Goal: Information Seeking & Learning: Learn about a topic

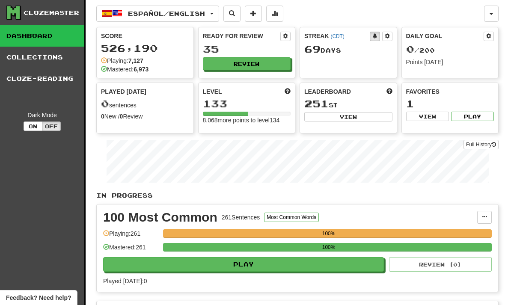
click at [277, 61] on button "Review" at bounding box center [247, 63] width 88 height 13
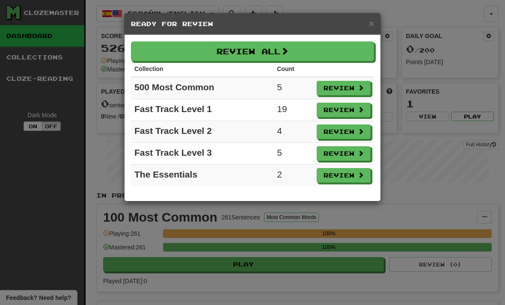
click at [329, 48] on button "Review All" at bounding box center [252, 51] width 243 height 20
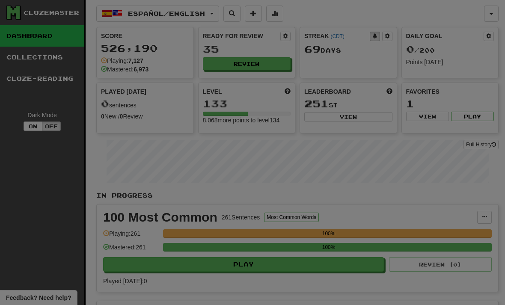
select select "**"
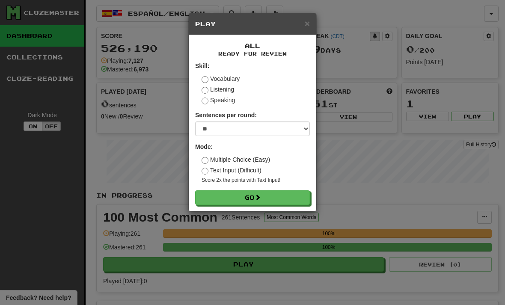
click at [279, 199] on button "Go" at bounding box center [252, 197] width 115 height 15
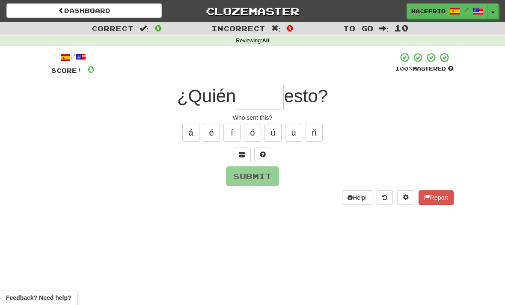
click at [245, 153] on span at bounding box center [242, 154] width 6 height 6
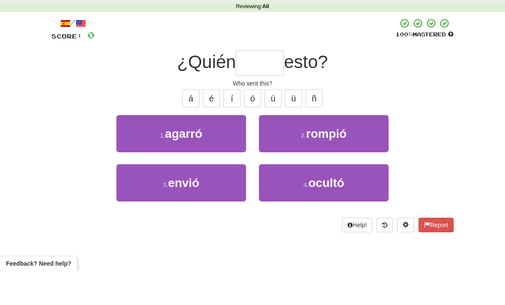
type input "*"
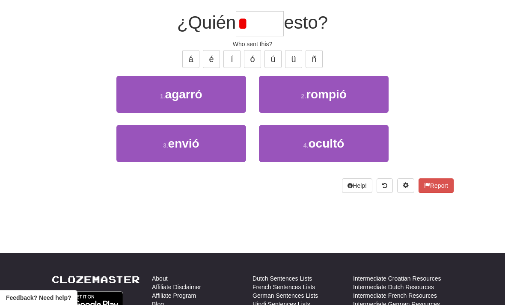
click at [267, 21] on input "*" at bounding box center [260, 23] width 48 height 25
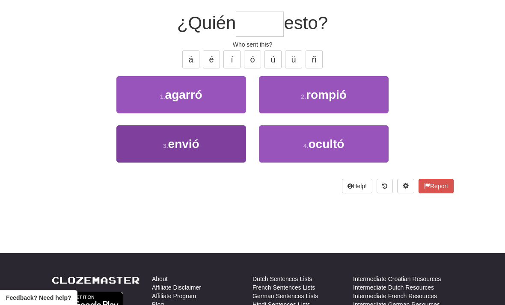
click at [216, 141] on button "3 . envió" at bounding box center [181, 143] width 130 height 37
type input "*****"
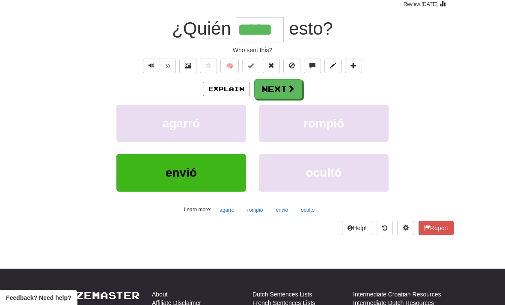
scroll to position [74, 0]
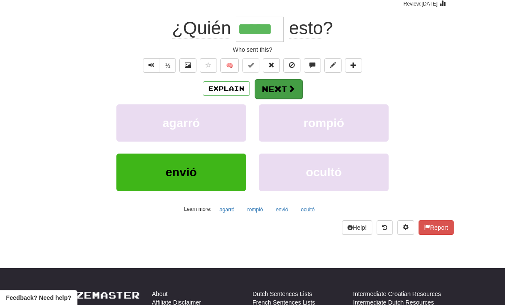
click at [285, 87] on button "Next" at bounding box center [279, 89] width 48 height 20
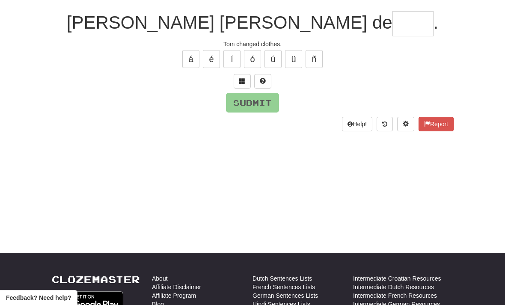
scroll to position [73, 0]
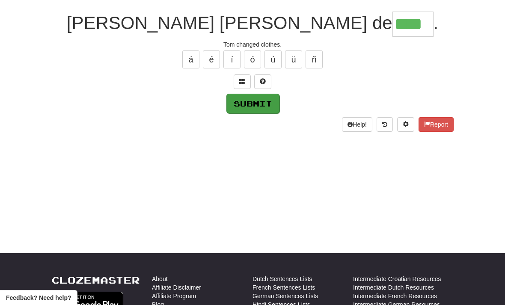
type input "****"
click at [266, 104] on button "Submit" at bounding box center [252, 104] width 53 height 20
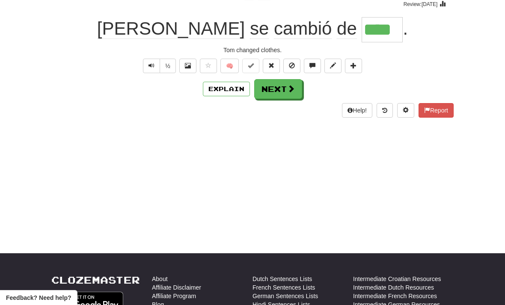
scroll to position [74, 0]
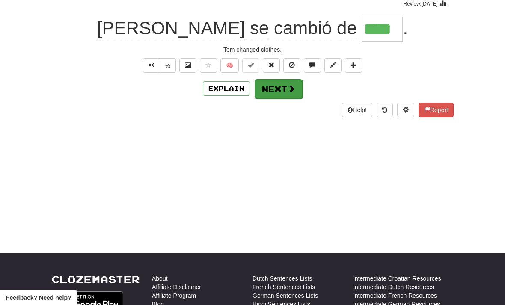
click at [292, 90] on span at bounding box center [291, 89] width 8 height 8
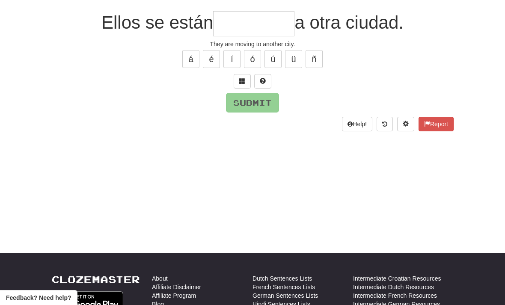
scroll to position [73, 0]
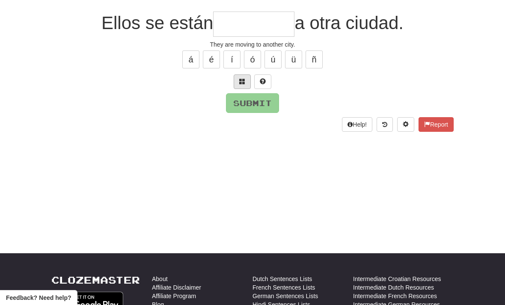
click at [243, 80] on span at bounding box center [242, 81] width 6 height 6
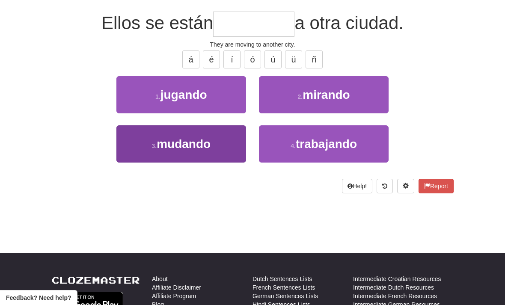
click at [222, 139] on button "3 . mudando" at bounding box center [181, 143] width 130 height 37
type input "*******"
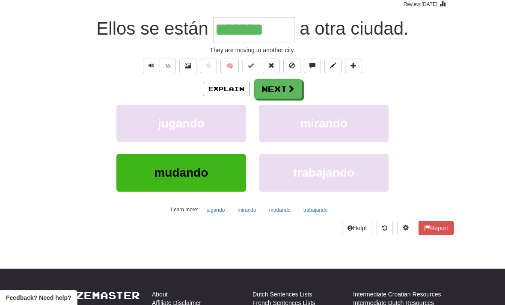
scroll to position [74, 0]
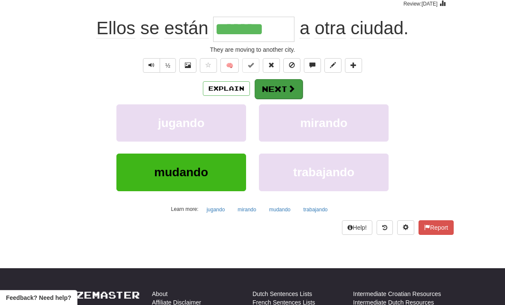
click at [292, 88] on span at bounding box center [291, 89] width 8 height 8
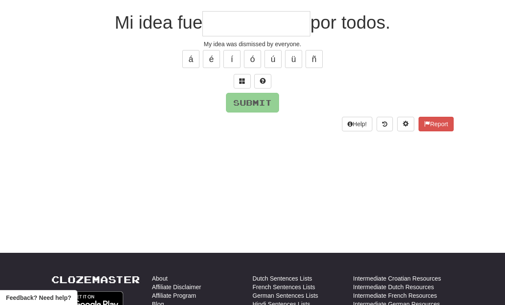
scroll to position [73, 0]
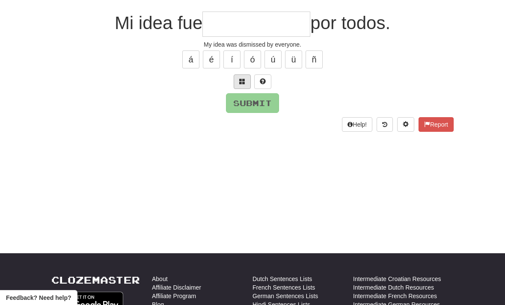
click at [244, 78] on span at bounding box center [242, 81] width 6 height 6
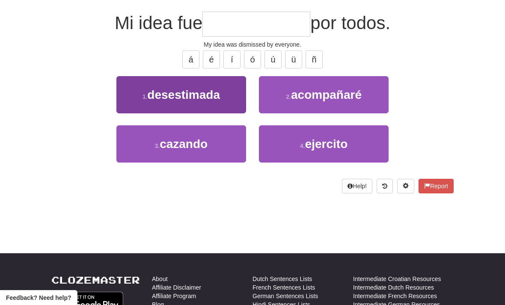
click at [217, 98] on span "desestimada" at bounding box center [183, 94] width 73 height 13
type input "**********"
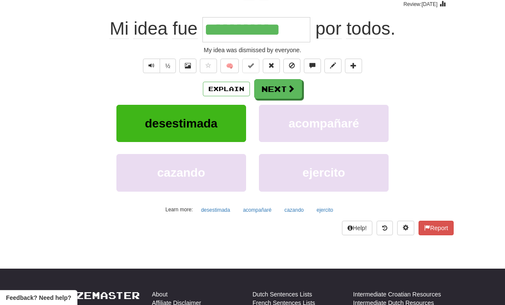
scroll to position [74, 0]
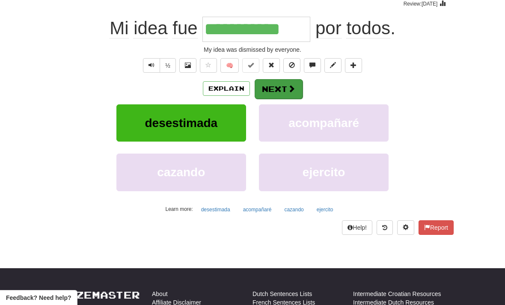
click at [284, 88] on button "Next" at bounding box center [279, 89] width 48 height 20
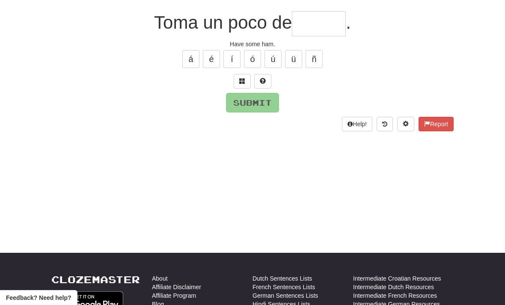
scroll to position [73, 0]
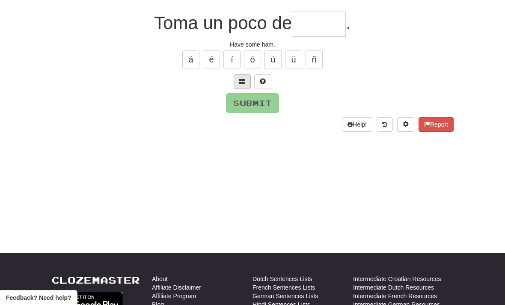
click at [242, 81] on span at bounding box center [242, 81] width 6 height 6
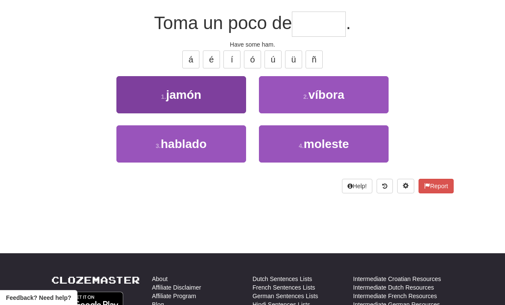
click at [209, 92] on button "1 . [GEOGRAPHIC_DATA]" at bounding box center [181, 94] width 130 height 37
type input "*****"
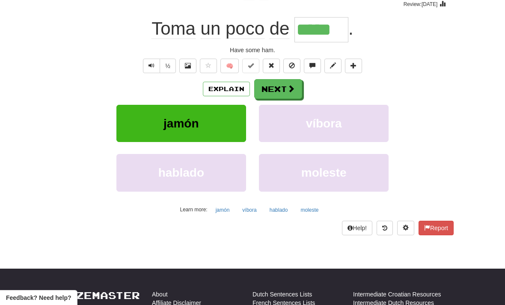
scroll to position [74, 0]
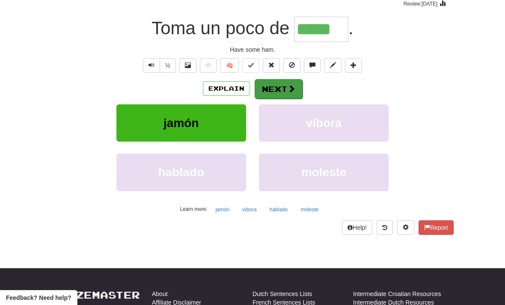
click at [290, 86] on span at bounding box center [291, 89] width 8 height 8
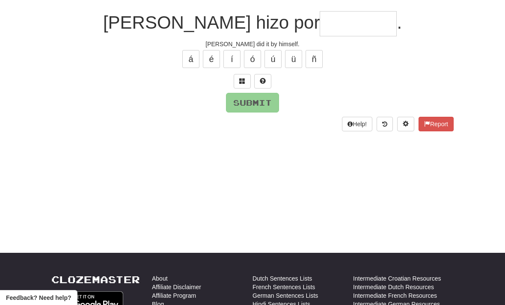
scroll to position [73, 0]
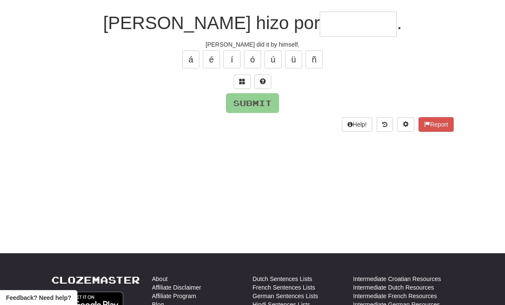
type input "*"
click at [243, 81] on span at bounding box center [242, 81] width 6 height 6
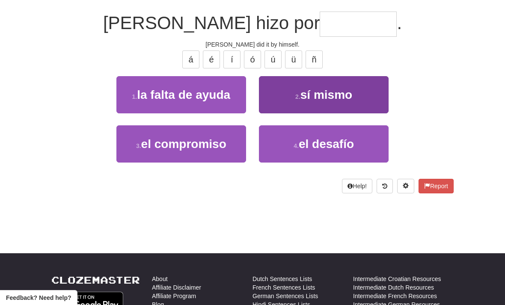
click at [356, 94] on button "2 . sí mismo" at bounding box center [324, 94] width 130 height 37
type input "********"
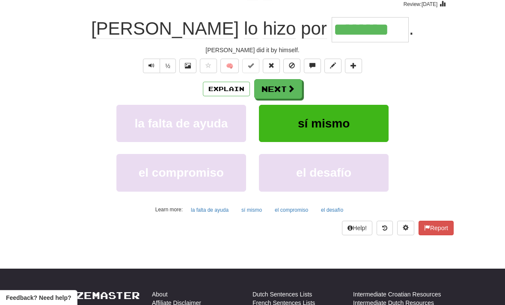
scroll to position [74, 0]
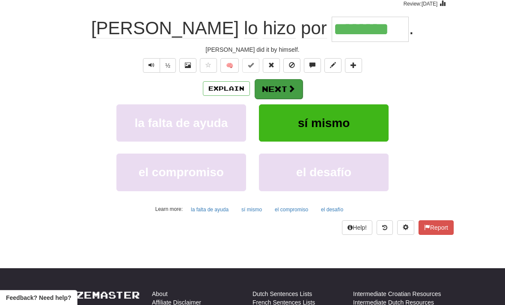
click at [287, 89] on span at bounding box center [291, 89] width 8 height 8
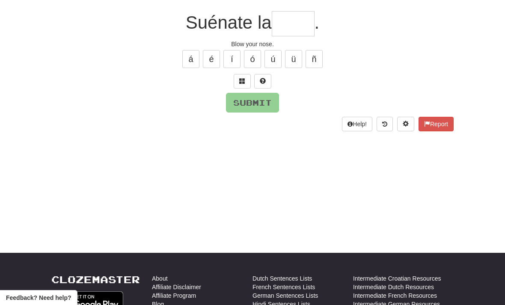
scroll to position [73, 0]
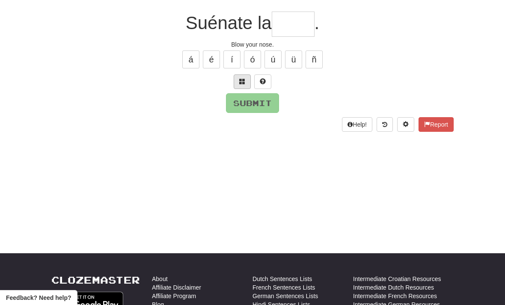
click at [240, 80] on span at bounding box center [242, 81] width 6 height 6
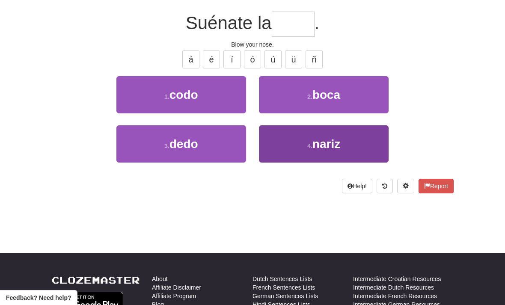
click at [363, 145] on button "4 . nariz" at bounding box center [324, 143] width 130 height 37
type input "*****"
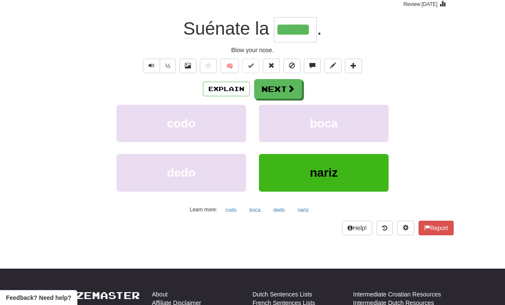
scroll to position [74, 0]
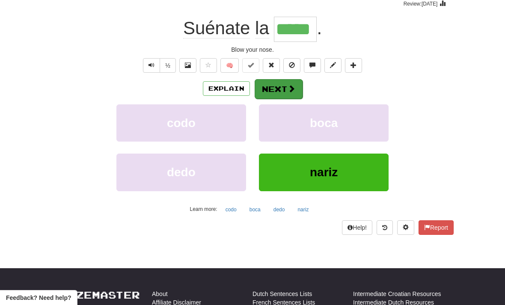
click at [290, 87] on span at bounding box center [291, 89] width 8 height 8
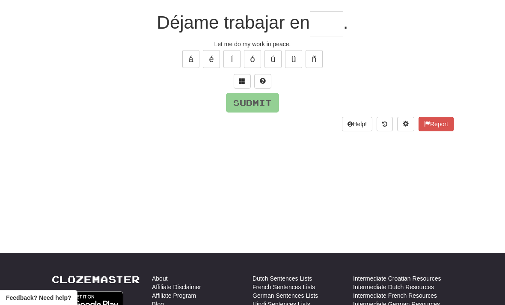
scroll to position [73, 0]
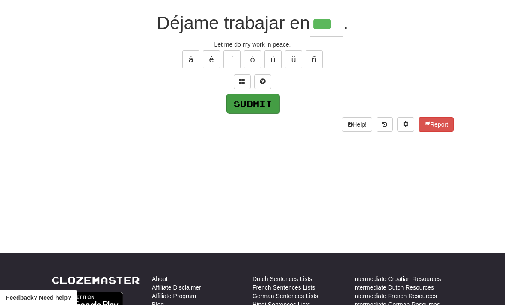
type input "***"
click at [263, 108] on button "Submit" at bounding box center [252, 104] width 53 height 20
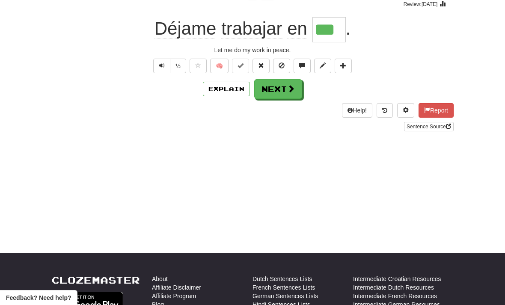
scroll to position [74, 0]
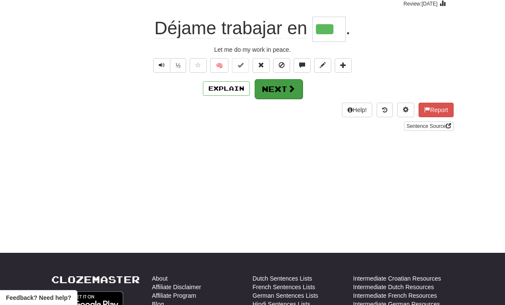
click at [293, 85] on span at bounding box center [291, 89] width 8 height 8
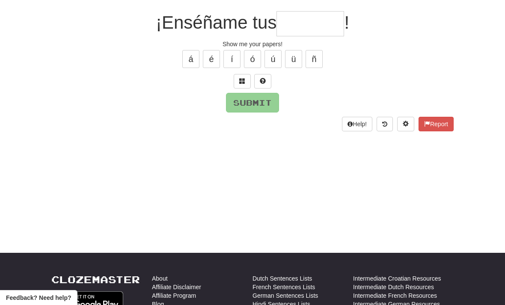
scroll to position [73, 0]
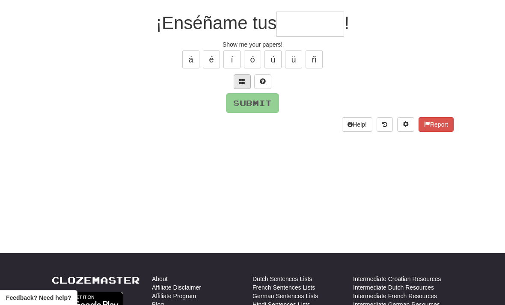
click at [238, 83] on button at bounding box center [242, 81] width 17 height 15
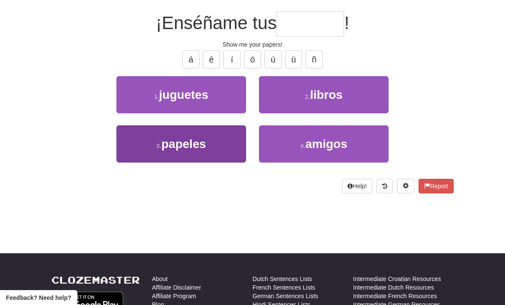
click at [216, 144] on button "3 . papeles" at bounding box center [181, 143] width 130 height 37
type input "*******"
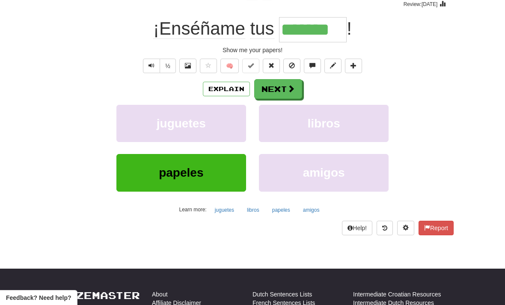
scroll to position [74, 0]
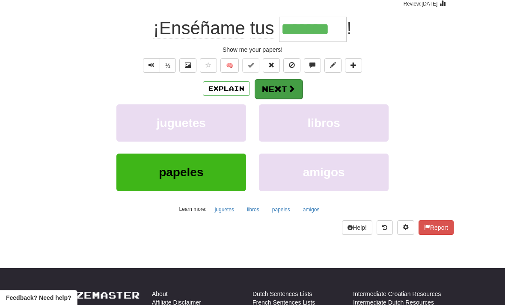
click at [280, 86] on button "Next" at bounding box center [279, 89] width 48 height 20
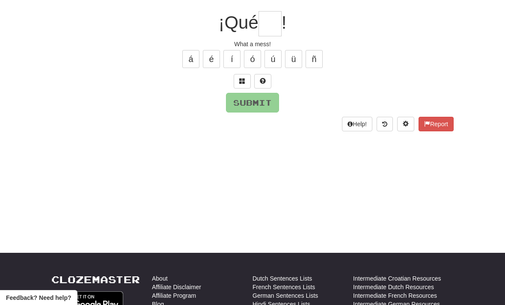
scroll to position [73, 0]
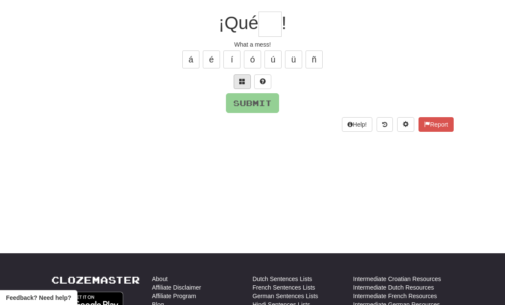
click at [244, 83] on span at bounding box center [242, 81] width 6 height 6
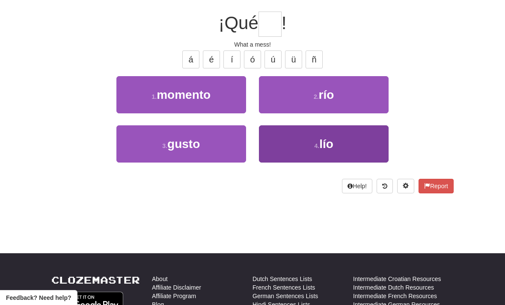
click at [370, 142] on button "4 . lío" at bounding box center [324, 143] width 130 height 37
type input "***"
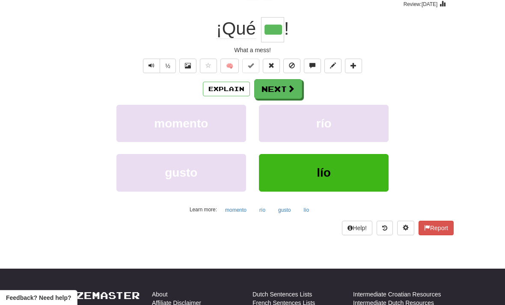
scroll to position [74, 0]
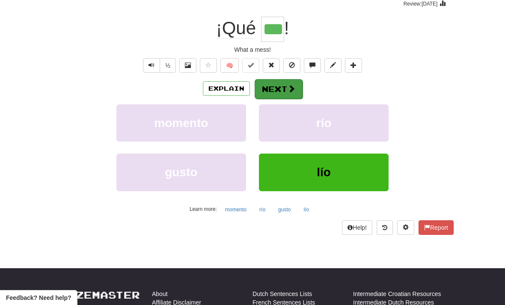
click at [293, 86] on span at bounding box center [291, 89] width 8 height 8
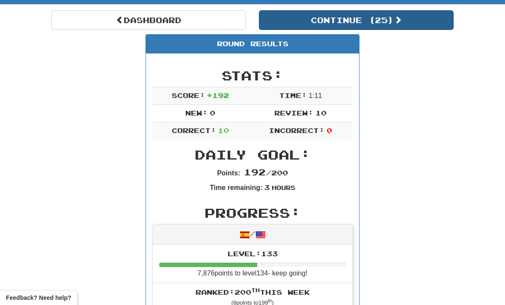
click at [393, 19] on button "Continue ( 25 )" at bounding box center [356, 20] width 195 height 20
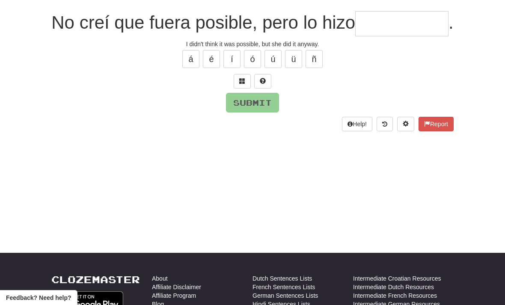
scroll to position [73, 0]
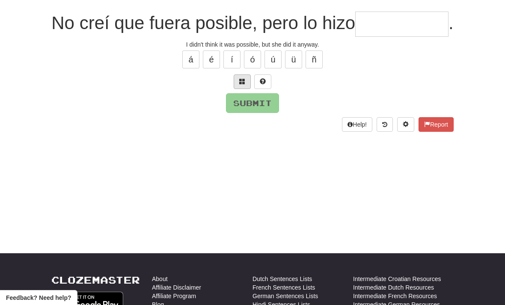
click at [241, 84] on span at bounding box center [242, 81] width 6 height 6
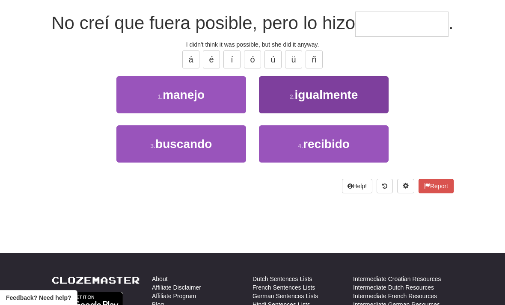
click at [362, 113] on button "2 . igualmente" at bounding box center [324, 94] width 130 height 37
type input "**********"
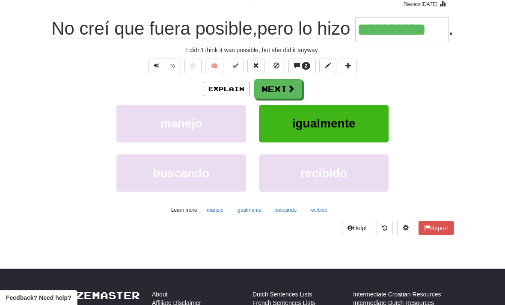
scroll to position [74, 0]
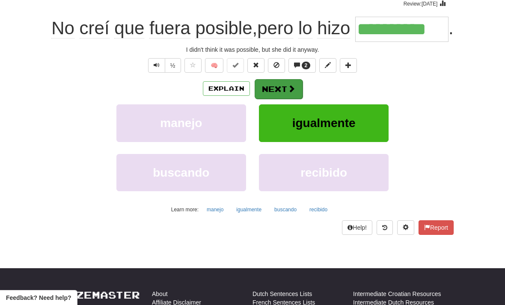
click at [279, 99] on button "Next" at bounding box center [279, 89] width 48 height 20
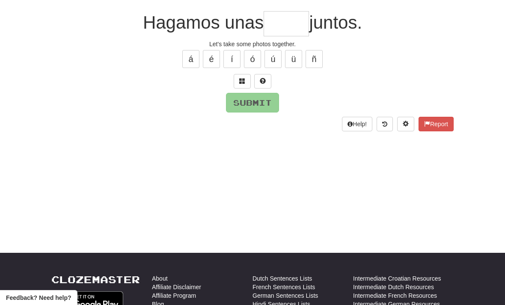
scroll to position [73, 0]
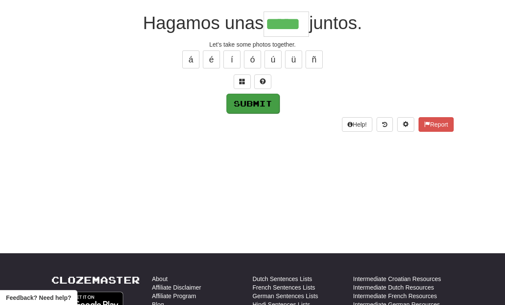
type input "*****"
click at [261, 99] on button "Submit" at bounding box center [252, 104] width 53 height 20
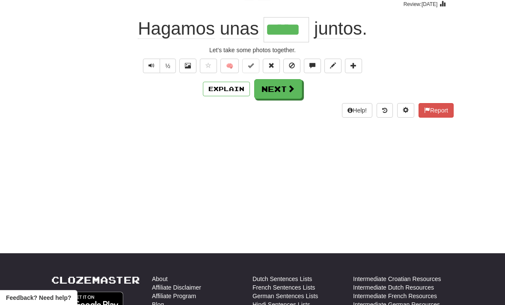
scroll to position [74, 0]
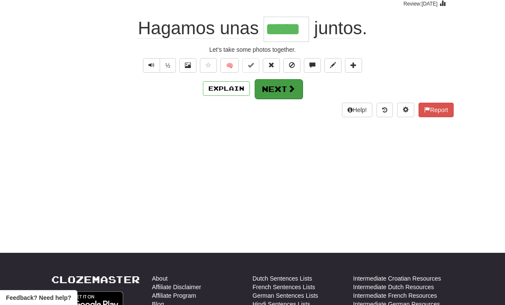
click at [284, 81] on button "Next" at bounding box center [279, 89] width 48 height 20
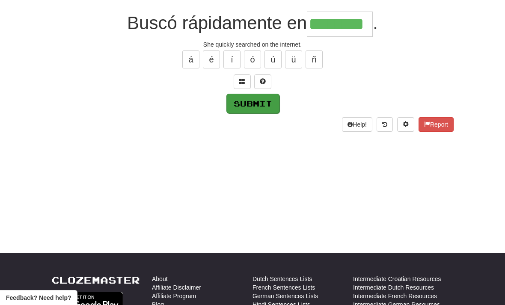
type input "********"
click at [263, 99] on button "Submit" at bounding box center [252, 104] width 53 height 20
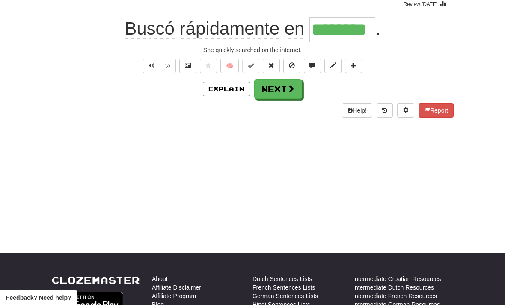
scroll to position [74, 0]
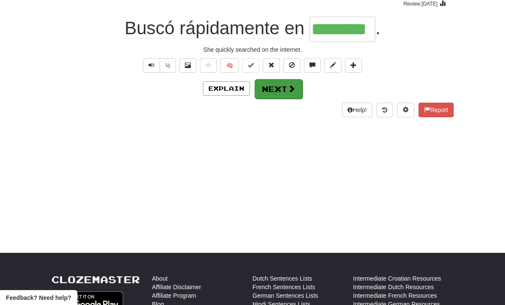
click at [284, 83] on button "Next" at bounding box center [279, 89] width 48 height 20
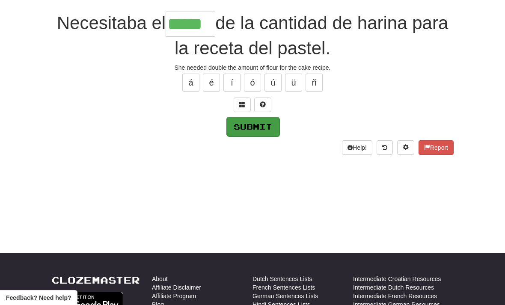
type input "*****"
click at [266, 123] on button "Submit" at bounding box center [252, 127] width 53 height 20
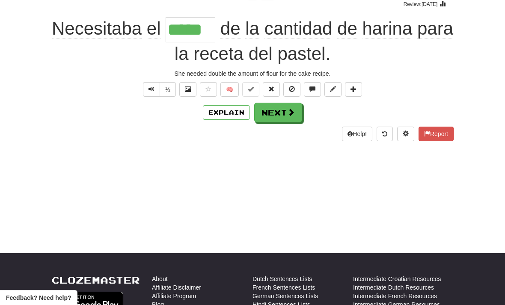
scroll to position [74, 0]
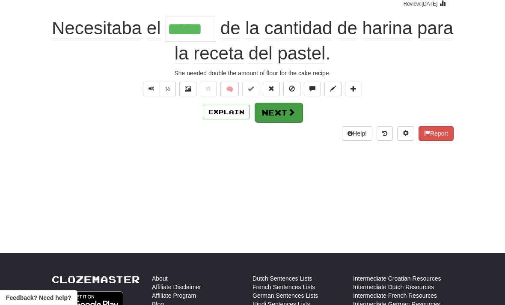
click at [290, 112] on span at bounding box center [291, 112] width 8 height 8
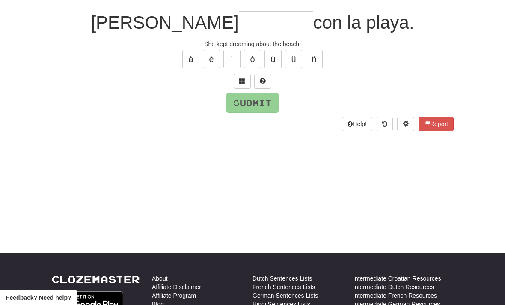
scroll to position [73, 0]
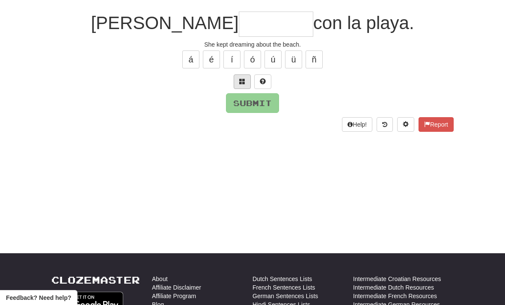
click at [239, 80] on button at bounding box center [242, 81] width 17 height 15
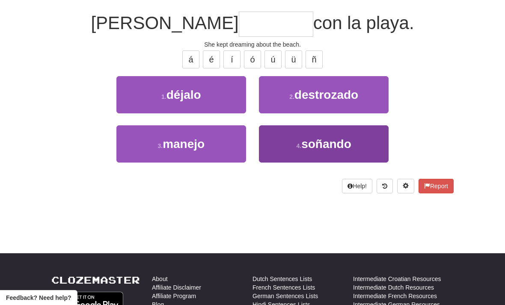
click at [352, 142] on button "4 . soñando" at bounding box center [324, 143] width 130 height 37
type input "*******"
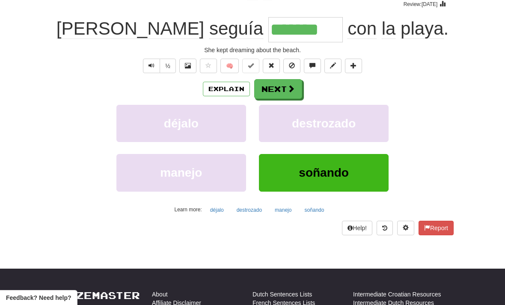
scroll to position [74, 0]
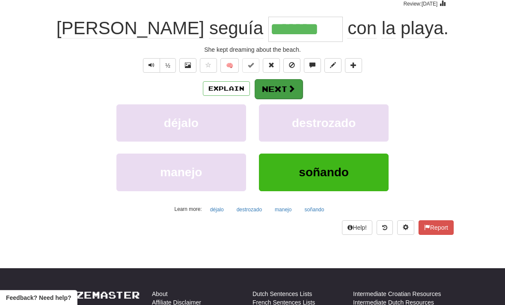
click at [288, 85] on span at bounding box center [291, 89] width 8 height 8
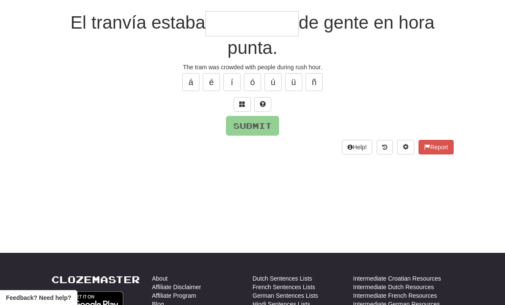
scroll to position [73, 0]
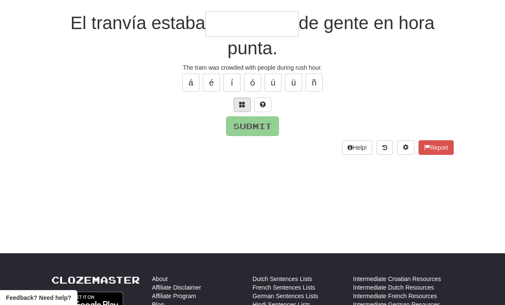
click at [242, 101] on span at bounding box center [242, 104] width 6 height 6
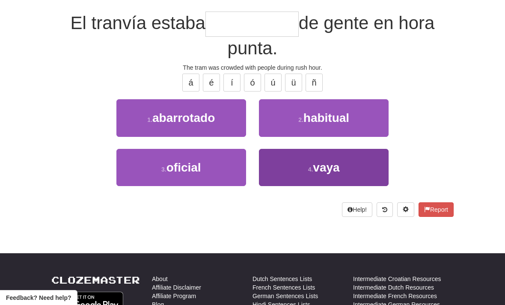
click at [359, 166] on button "4 . [GEOGRAPHIC_DATA]" at bounding box center [324, 167] width 130 height 37
type input "**********"
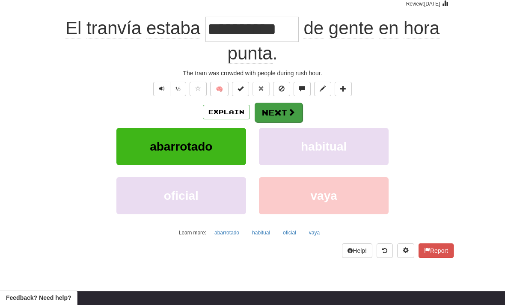
click at [278, 113] on button "Next" at bounding box center [279, 113] width 48 height 20
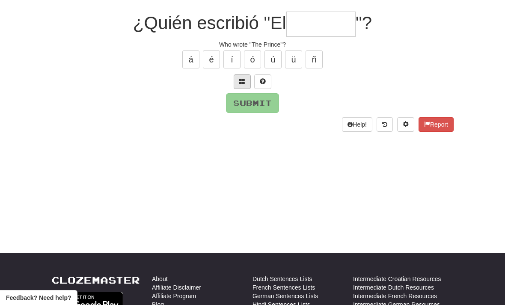
click at [239, 82] on button at bounding box center [242, 81] width 17 height 15
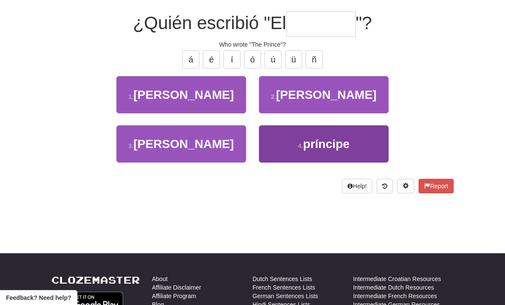
click at [359, 145] on button "4 . príncipe" at bounding box center [324, 143] width 130 height 37
type input "********"
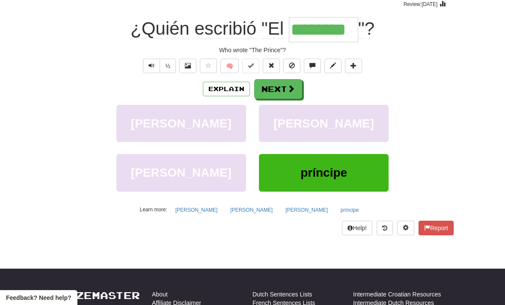
scroll to position [74, 0]
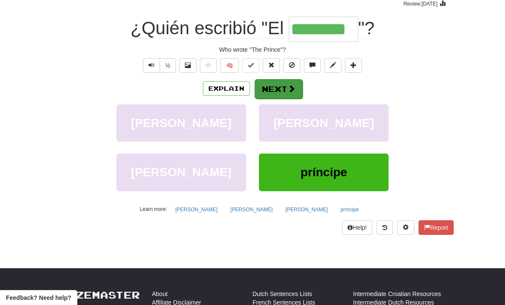
click at [289, 86] on span at bounding box center [291, 89] width 8 height 8
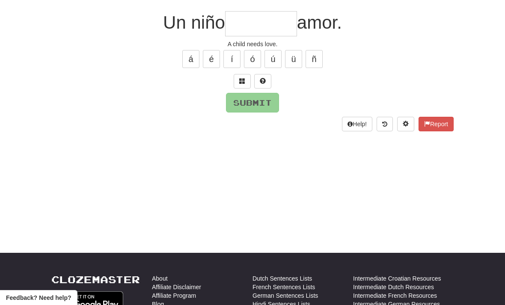
scroll to position [73, 0]
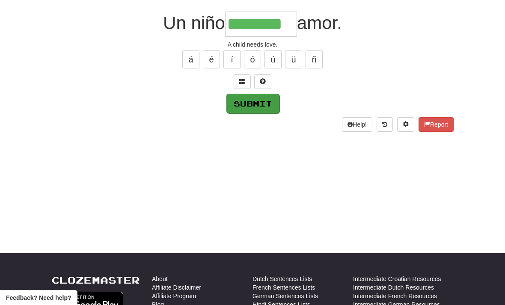
type input "********"
click at [262, 102] on button "Submit" at bounding box center [252, 104] width 53 height 20
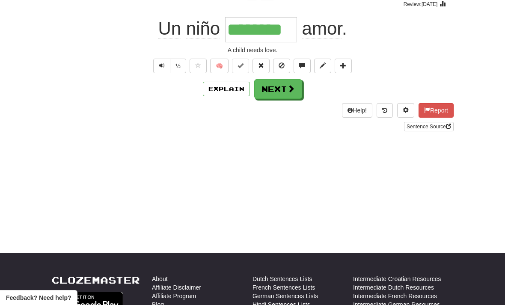
scroll to position [74, 0]
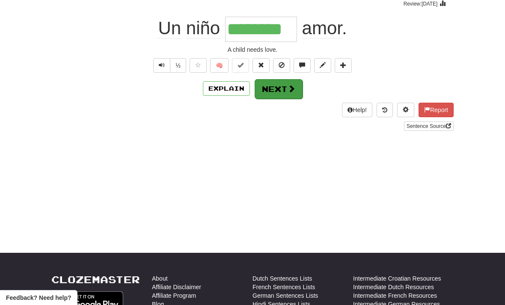
click at [293, 86] on span at bounding box center [291, 89] width 8 height 8
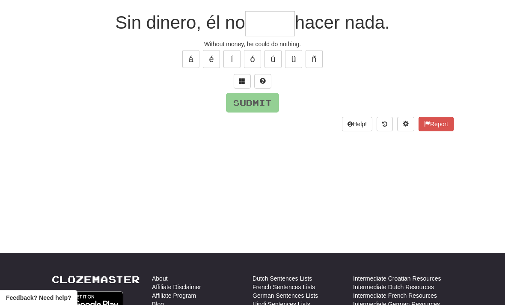
scroll to position [73, 0]
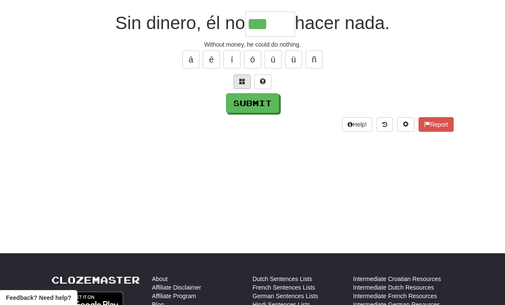
click at [243, 78] on span at bounding box center [242, 81] width 6 height 6
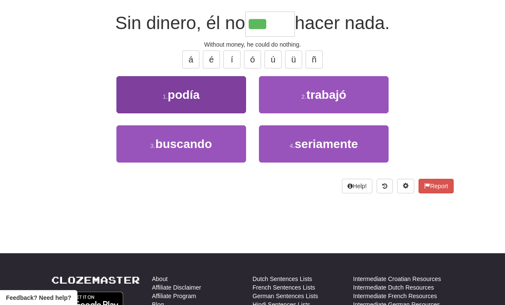
click at [215, 94] on button "1 . podía" at bounding box center [181, 94] width 130 height 37
type input "*****"
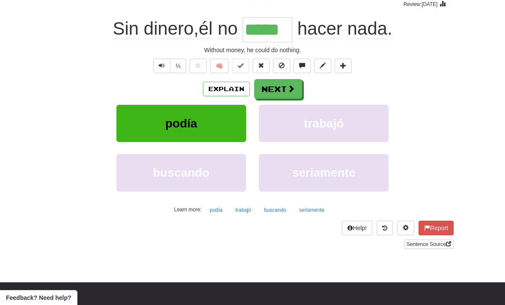
scroll to position [74, 0]
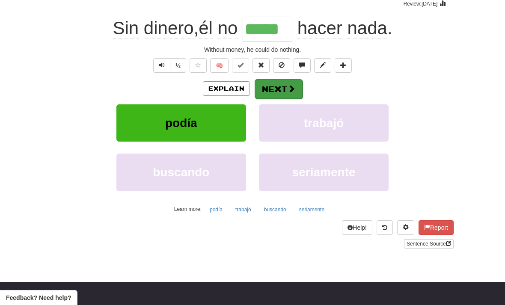
click at [287, 89] on span at bounding box center [291, 89] width 8 height 8
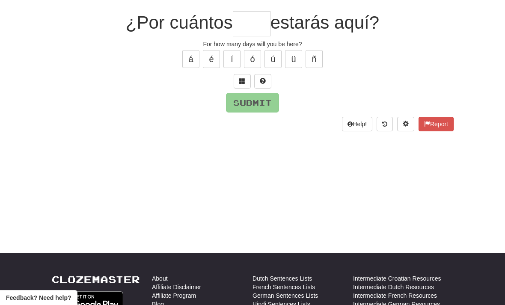
scroll to position [73, 0]
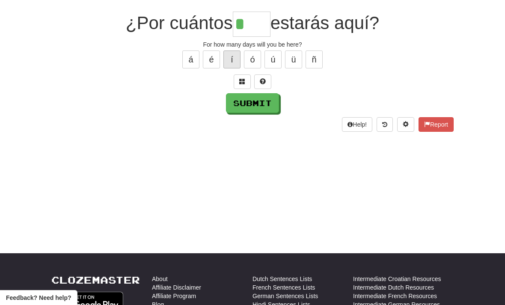
click at [236, 60] on button "í" at bounding box center [231, 59] width 17 height 18
type input "****"
click at [266, 99] on button "Submit" at bounding box center [252, 104] width 53 height 20
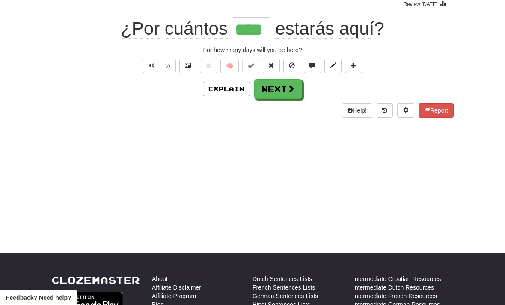
scroll to position [74, 0]
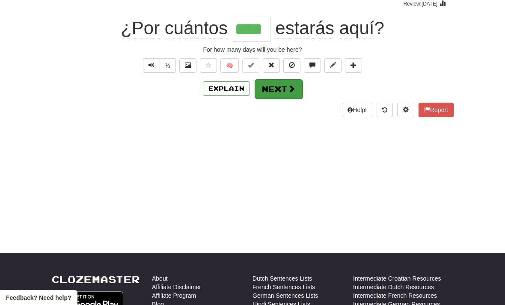
click at [286, 86] on button "Next" at bounding box center [279, 89] width 48 height 20
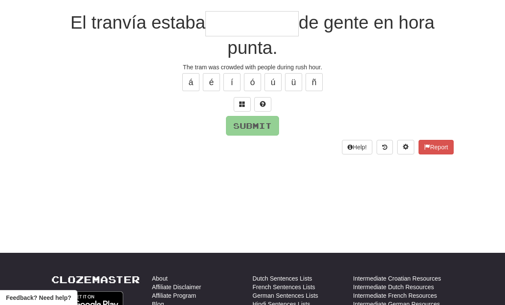
scroll to position [73, 0]
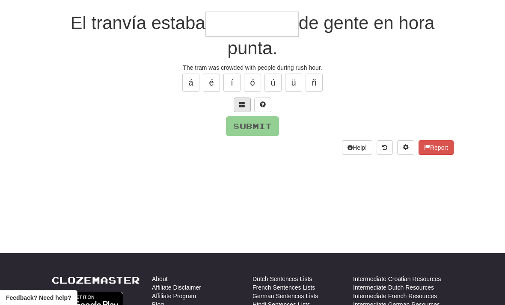
click at [240, 103] on span at bounding box center [242, 104] width 6 height 6
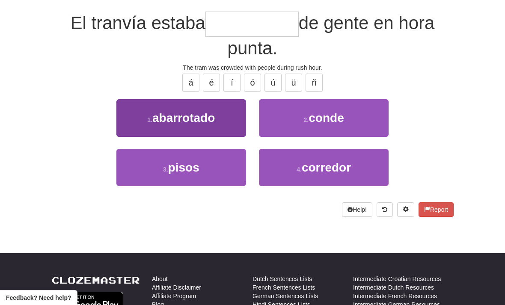
click at [228, 116] on button "1 . abarrotado" at bounding box center [181, 117] width 130 height 37
type input "**********"
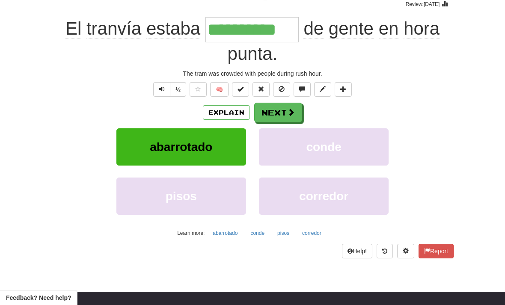
scroll to position [74, 0]
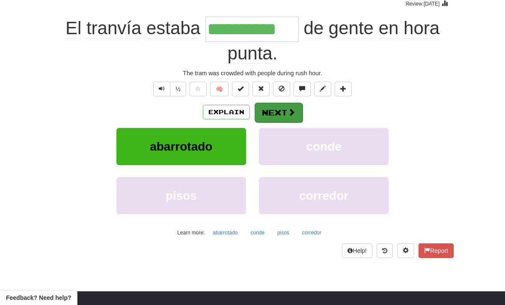
click at [287, 110] on span at bounding box center [291, 112] width 8 height 8
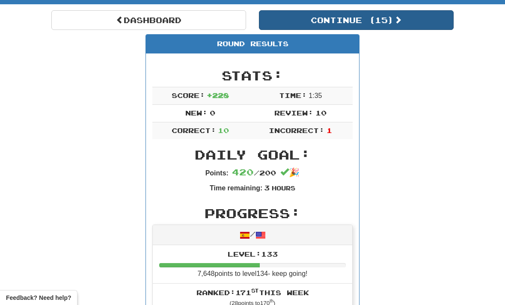
click at [410, 18] on button "Continue ( 15 )" at bounding box center [356, 20] width 195 height 20
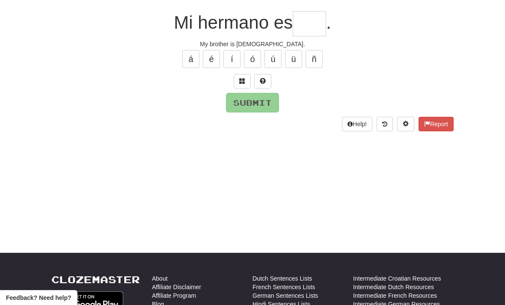
scroll to position [73, 0]
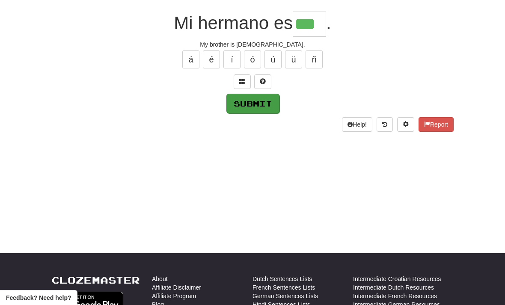
type input "***"
click at [254, 110] on button "Submit" at bounding box center [252, 104] width 53 height 20
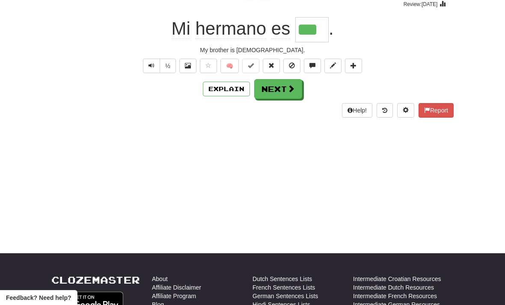
scroll to position [74, 0]
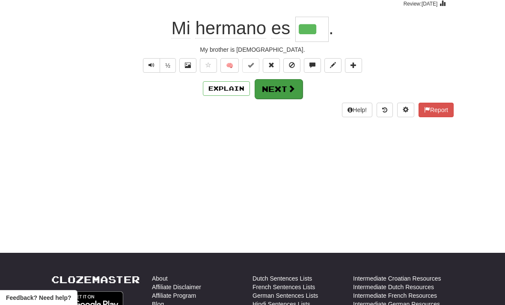
click at [283, 86] on button "Next" at bounding box center [279, 89] width 48 height 20
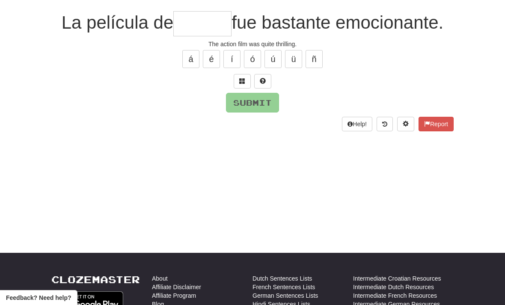
scroll to position [73, 0]
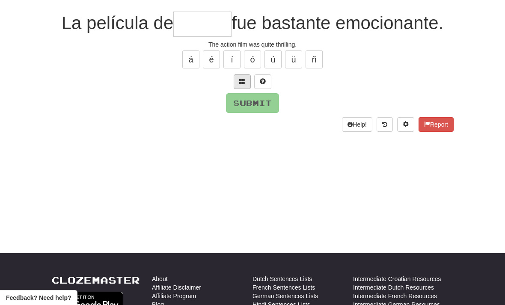
click at [248, 78] on button at bounding box center [242, 81] width 17 height 15
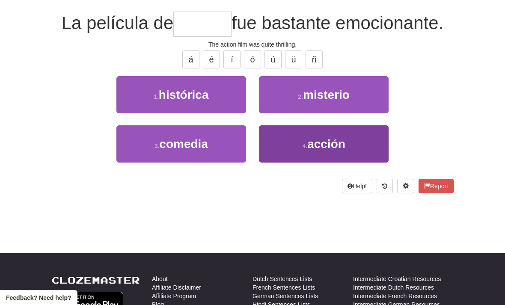
click at [347, 137] on button "4 . acción" at bounding box center [324, 143] width 130 height 37
type input "******"
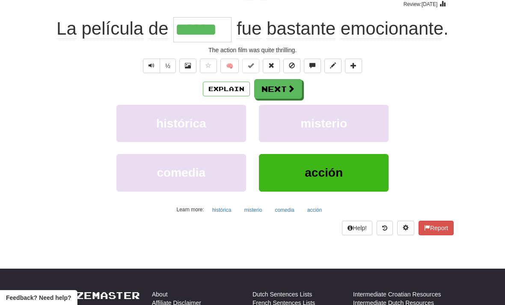
scroll to position [74, 0]
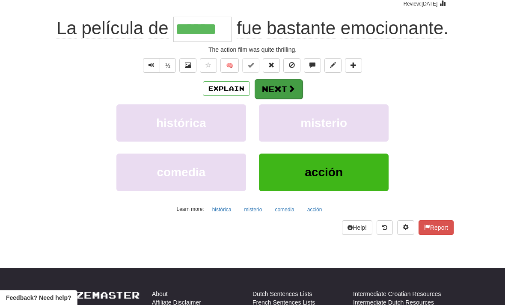
click at [287, 89] on span at bounding box center [291, 89] width 8 height 8
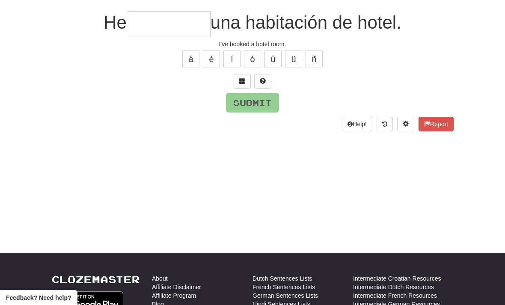
scroll to position [73, 0]
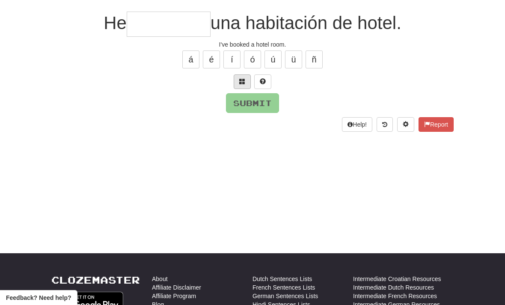
click at [245, 82] on button at bounding box center [242, 81] width 17 height 15
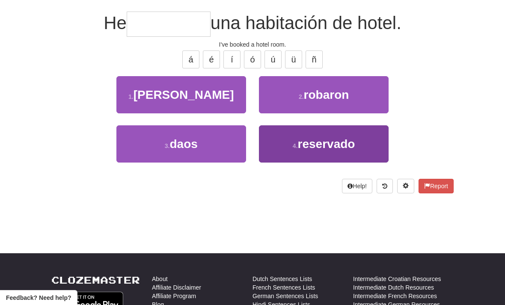
click at [362, 142] on button "4 . reservado" at bounding box center [324, 143] width 130 height 37
type input "*********"
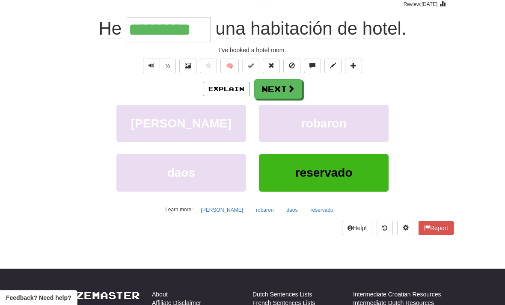
scroll to position [74, 0]
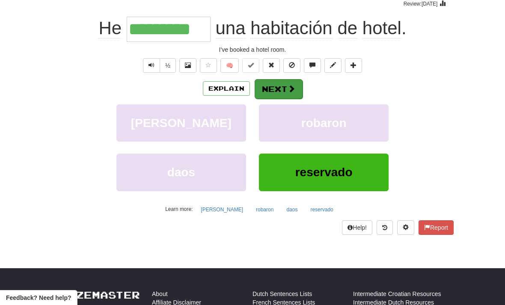
click at [283, 86] on button "Next" at bounding box center [279, 89] width 48 height 20
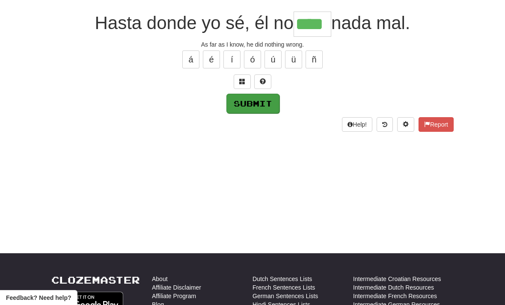
type input "****"
click at [261, 110] on button "Submit" at bounding box center [252, 104] width 53 height 20
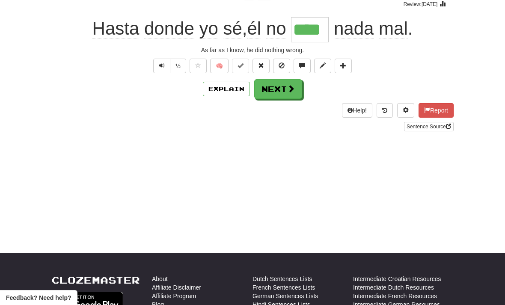
scroll to position [74, 0]
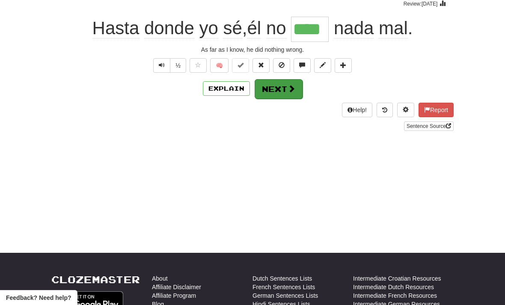
click at [285, 87] on button "Next" at bounding box center [279, 89] width 48 height 20
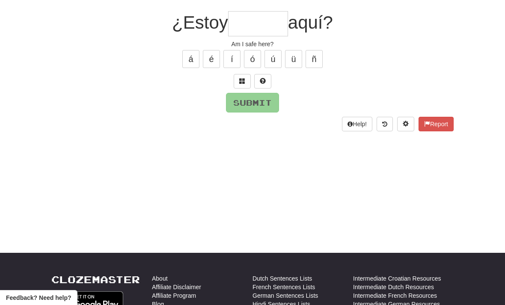
scroll to position [73, 0]
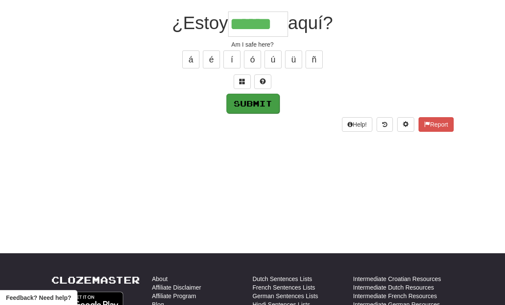
type input "******"
click at [262, 105] on button "Submit" at bounding box center [252, 104] width 53 height 20
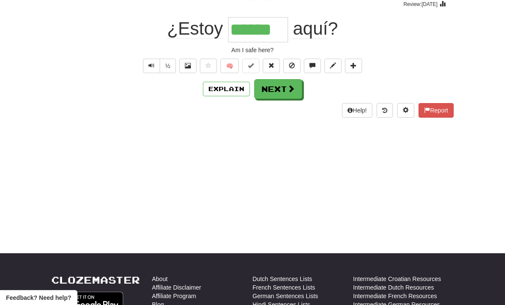
scroll to position [74, 0]
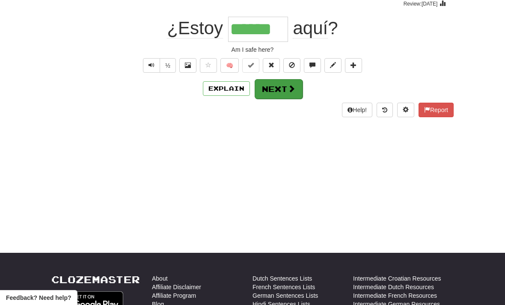
click at [285, 88] on button "Next" at bounding box center [279, 89] width 48 height 20
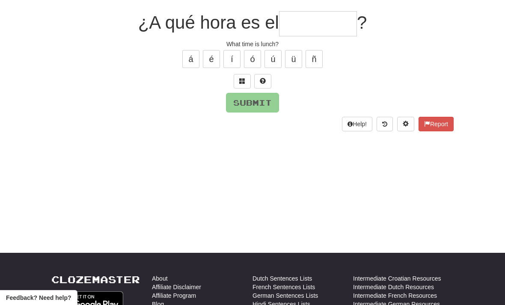
scroll to position [73, 0]
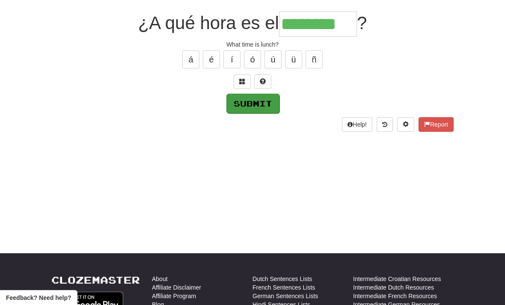
type input "********"
click at [267, 98] on button "Submit" at bounding box center [252, 104] width 53 height 20
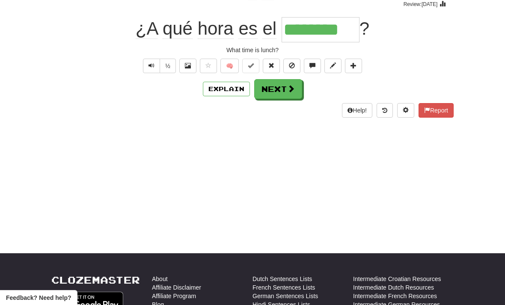
scroll to position [74, 0]
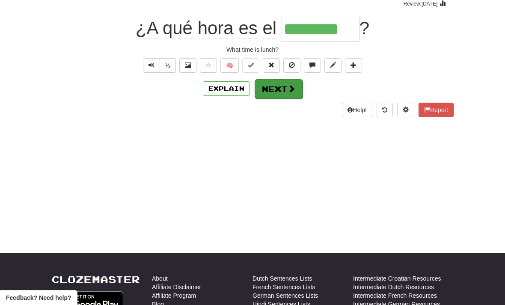
click at [293, 85] on span at bounding box center [291, 89] width 8 height 8
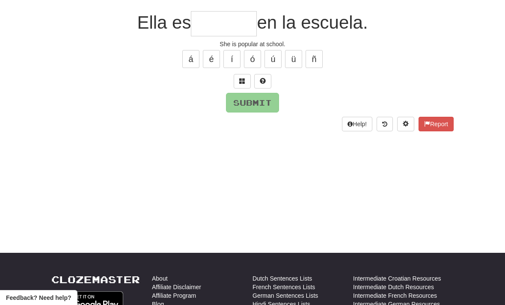
scroll to position [73, 0]
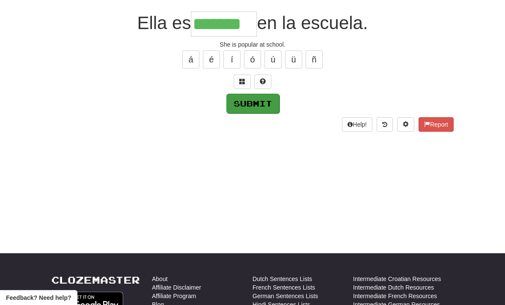
type input "*******"
click at [265, 101] on button "Submit" at bounding box center [252, 104] width 53 height 20
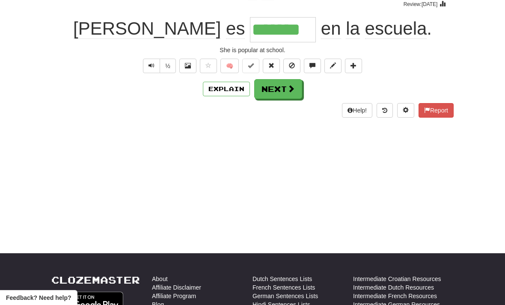
scroll to position [74, 0]
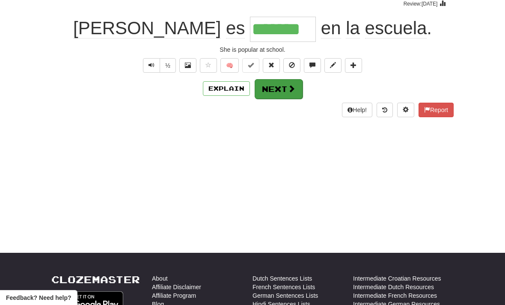
click at [285, 83] on button "Next" at bounding box center [279, 89] width 48 height 20
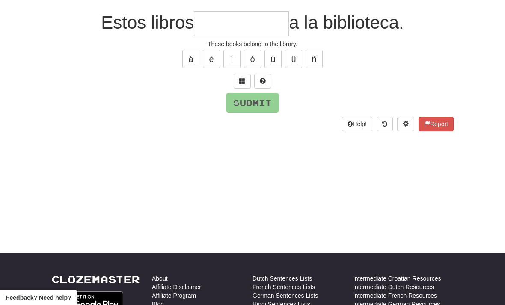
scroll to position [73, 0]
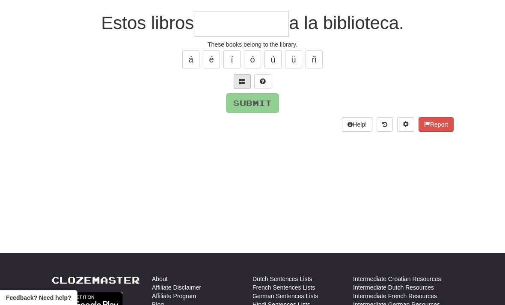
click at [244, 80] on span at bounding box center [242, 81] width 6 height 6
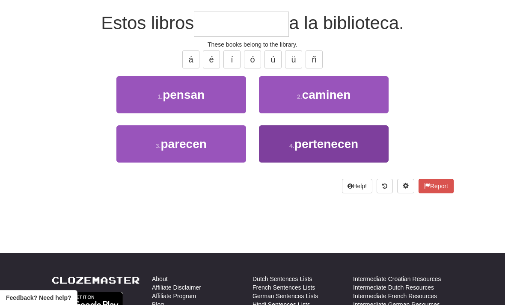
click at [361, 143] on button "4 . pertenecen" at bounding box center [324, 143] width 130 height 37
type input "**********"
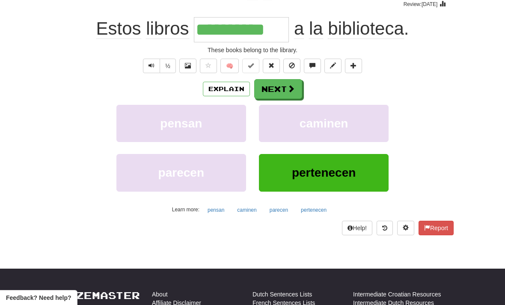
scroll to position [74, 0]
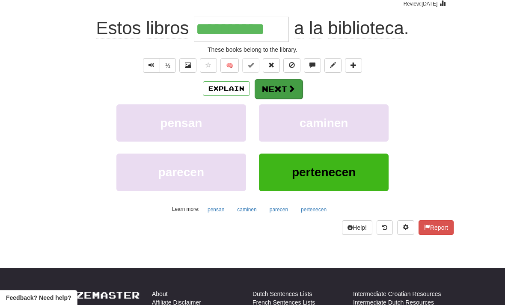
click at [293, 93] on button "Next" at bounding box center [279, 89] width 48 height 20
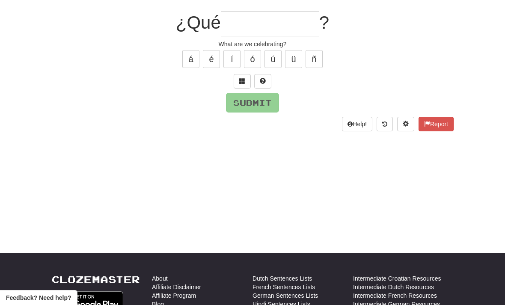
scroll to position [73, 0]
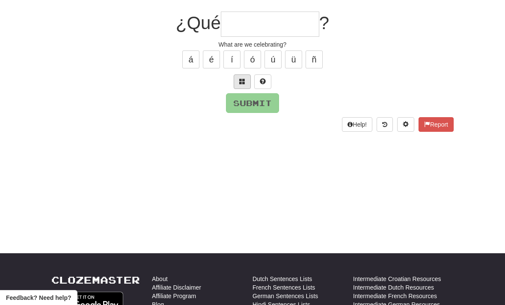
click at [245, 78] on span at bounding box center [242, 81] width 6 height 6
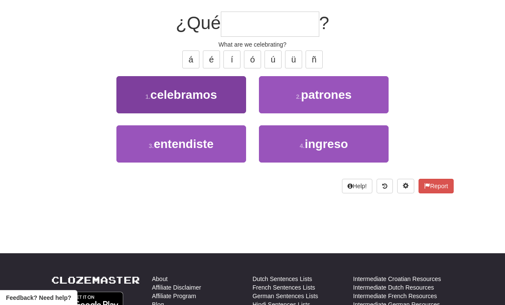
click at [227, 97] on button "1 . celebramos" at bounding box center [181, 94] width 130 height 37
type input "**********"
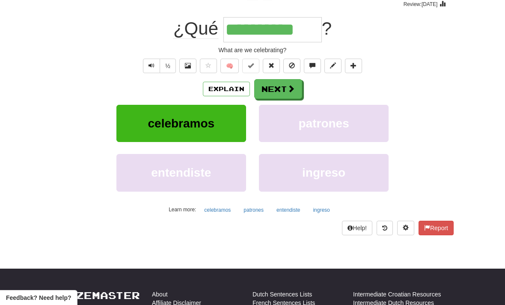
scroll to position [74, 0]
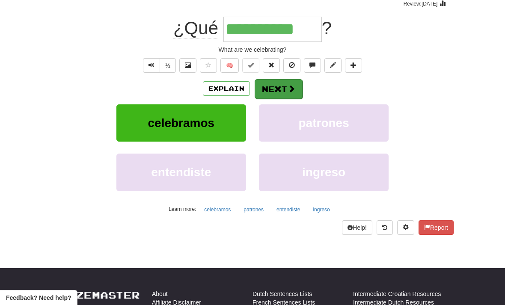
click at [285, 88] on button "Next" at bounding box center [279, 89] width 48 height 20
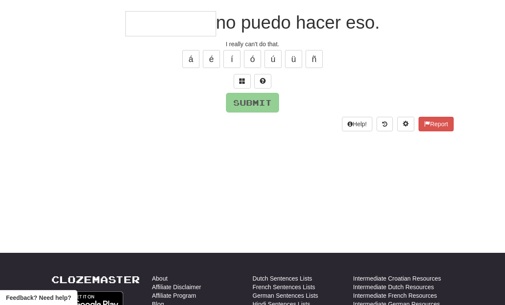
scroll to position [73, 0]
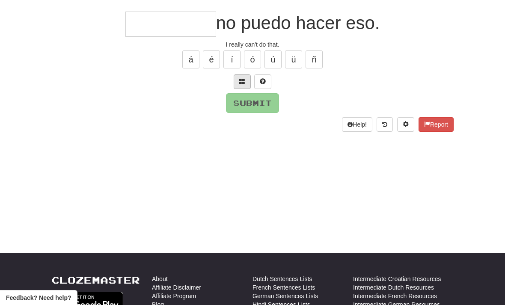
click at [242, 78] on span at bounding box center [242, 81] width 6 height 6
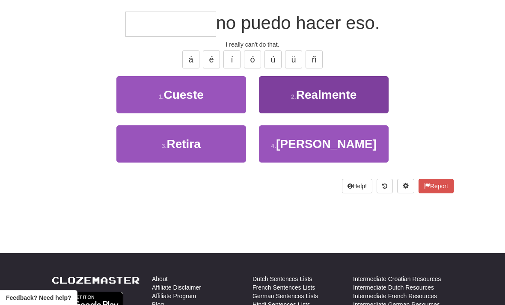
click at [353, 93] on span "Realmente" at bounding box center [326, 94] width 61 height 13
type input "*********"
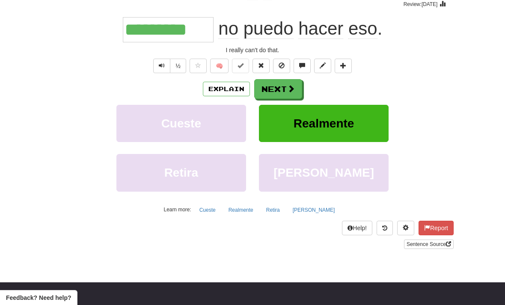
scroll to position [74, 0]
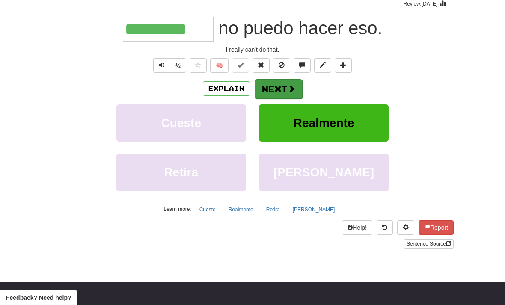
click at [287, 88] on span at bounding box center [291, 89] width 8 height 8
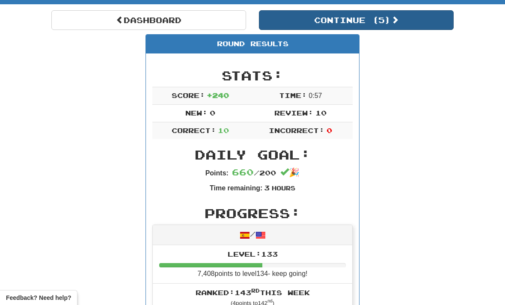
click at [402, 18] on button "Continue ( 5 )" at bounding box center [356, 20] width 195 height 20
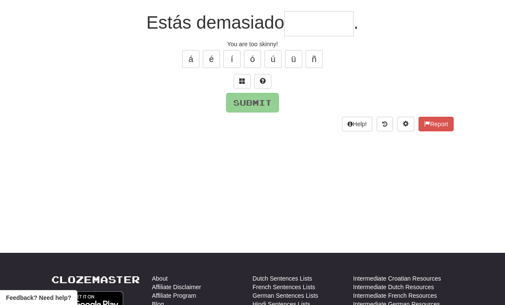
scroll to position [73, 0]
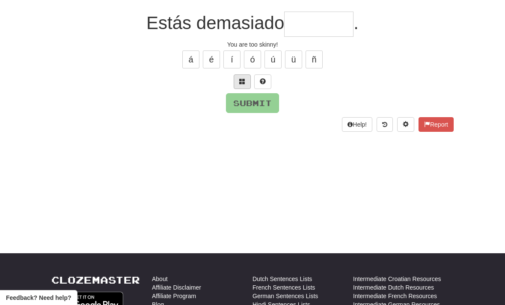
click at [246, 77] on button at bounding box center [242, 81] width 17 height 15
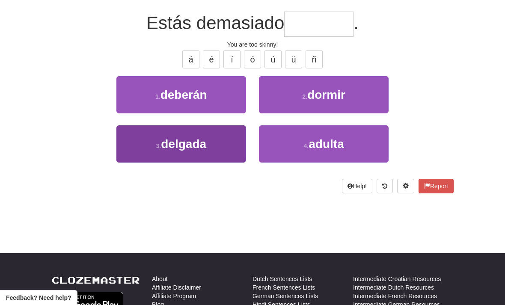
click at [190, 144] on span "delgada" at bounding box center [183, 143] width 45 height 13
type input "*******"
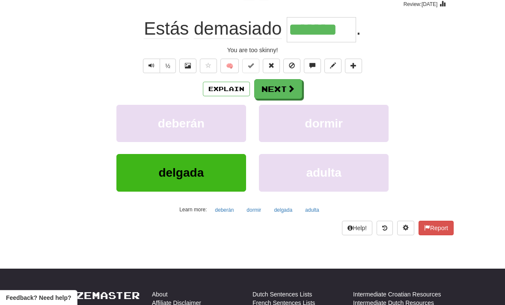
scroll to position [74, 0]
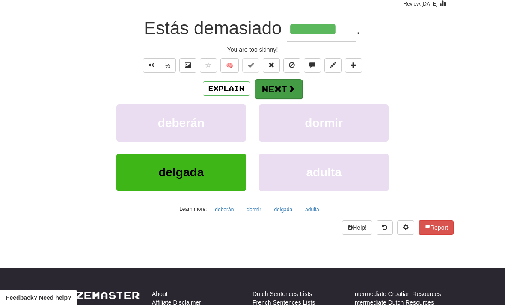
click at [290, 85] on span at bounding box center [291, 89] width 8 height 8
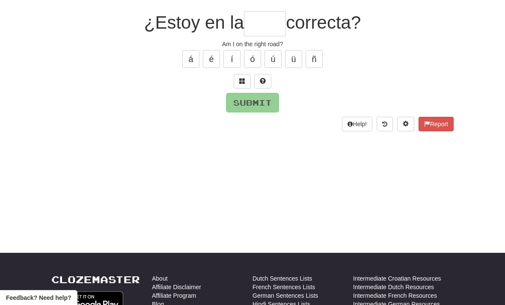
scroll to position [73, 0]
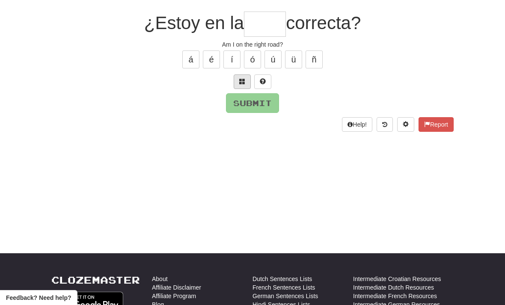
click at [241, 82] on span at bounding box center [242, 81] width 6 height 6
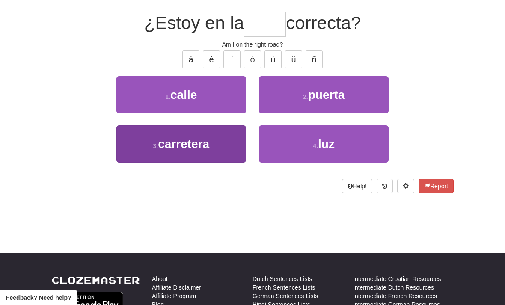
click at [214, 139] on button "3 . carretera" at bounding box center [181, 143] width 130 height 37
type input "*****"
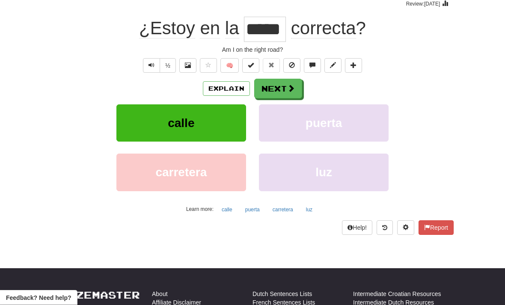
scroll to position [74, 0]
click at [284, 87] on button "Next" at bounding box center [279, 89] width 48 height 20
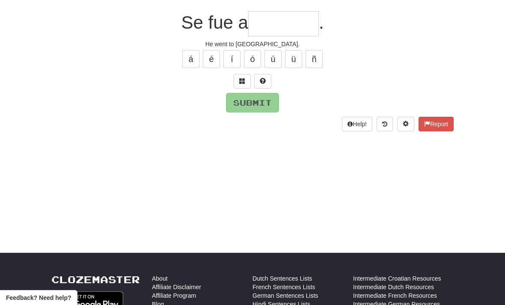
scroll to position [73, 0]
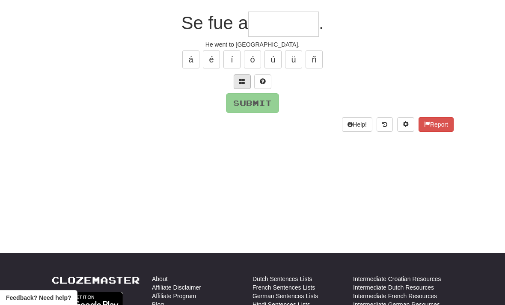
click at [242, 80] on span at bounding box center [242, 81] width 6 height 6
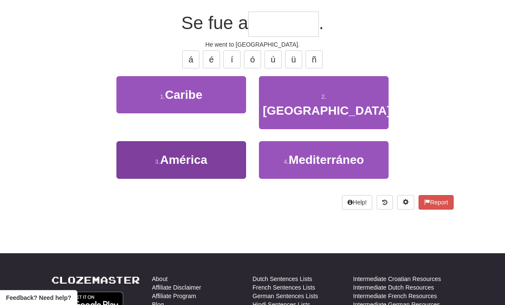
click at [190, 153] on span "América" at bounding box center [183, 159] width 47 height 13
type input "*******"
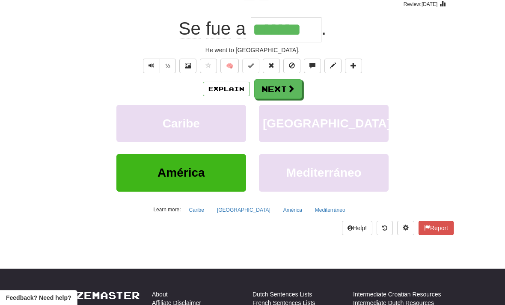
scroll to position [74, 0]
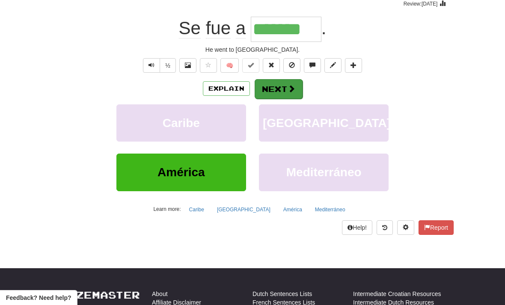
click at [292, 81] on button "Next" at bounding box center [279, 89] width 48 height 20
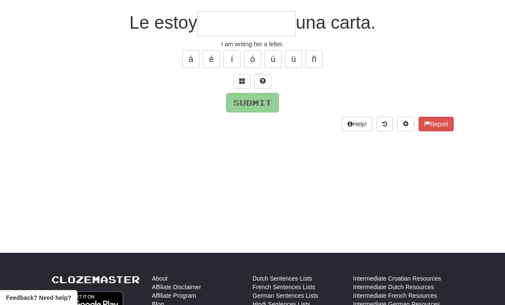
scroll to position [73, 0]
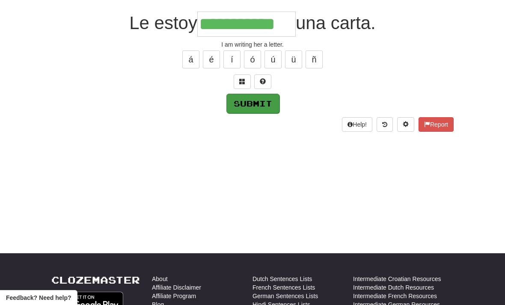
type input "**********"
click at [261, 106] on button "Submit" at bounding box center [252, 104] width 53 height 20
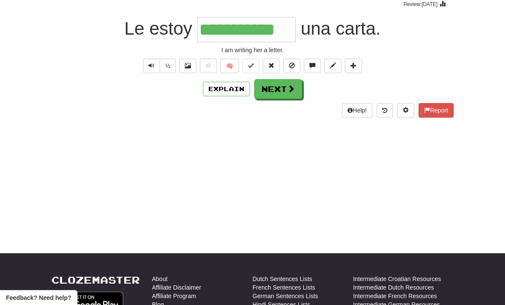
scroll to position [74, 0]
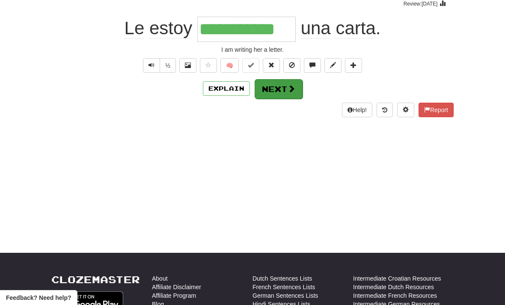
click at [291, 85] on span at bounding box center [291, 89] width 8 height 8
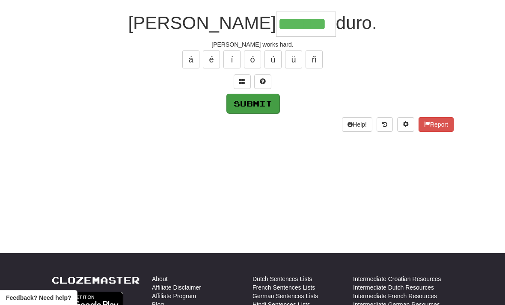
type input "*******"
click at [267, 99] on button "Submit" at bounding box center [252, 104] width 53 height 20
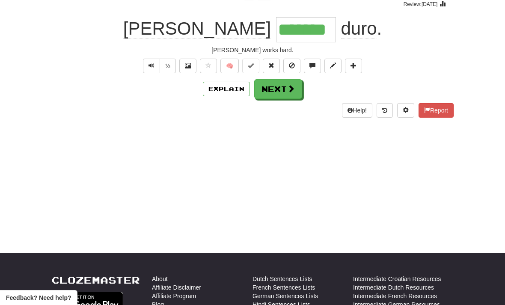
scroll to position [74, 0]
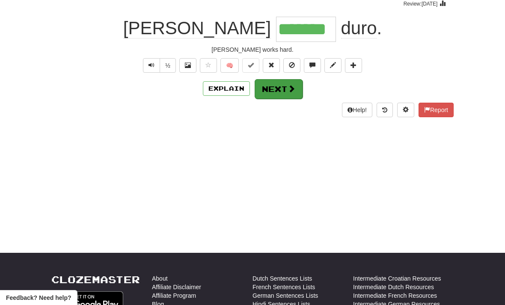
click at [293, 86] on span at bounding box center [291, 89] width 8 height 8
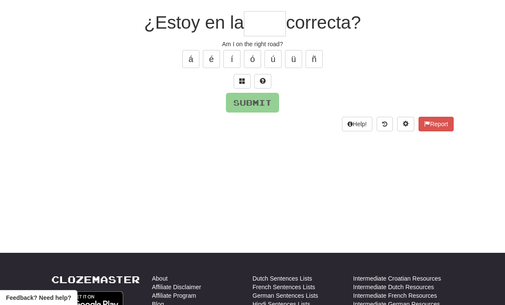
scroll to position [73, 0]
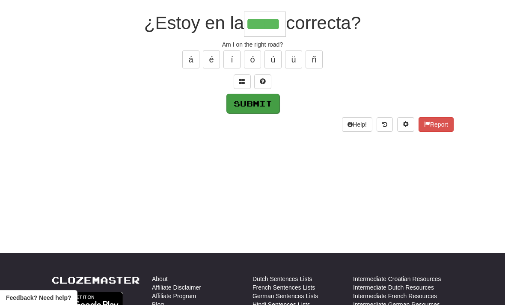
type input "*****"
click at [270, 104] on button "Submit" at bounding box center [252, 104] width 53 height 20
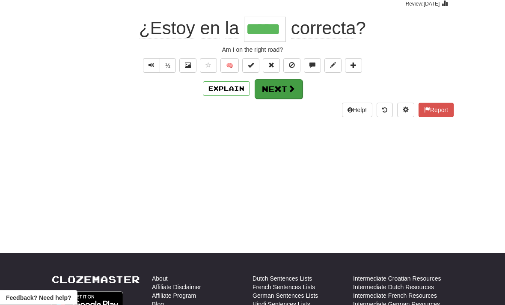
click at [292, 81] on button "Next" at bounding box center [279, 90] width 48 height 20
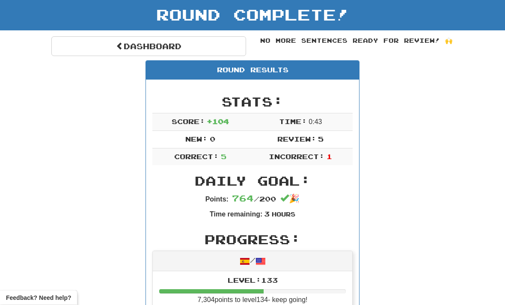
scroll to position [0, 0]
